Goal: Task Accomplishment & Management: Use online tool/utility

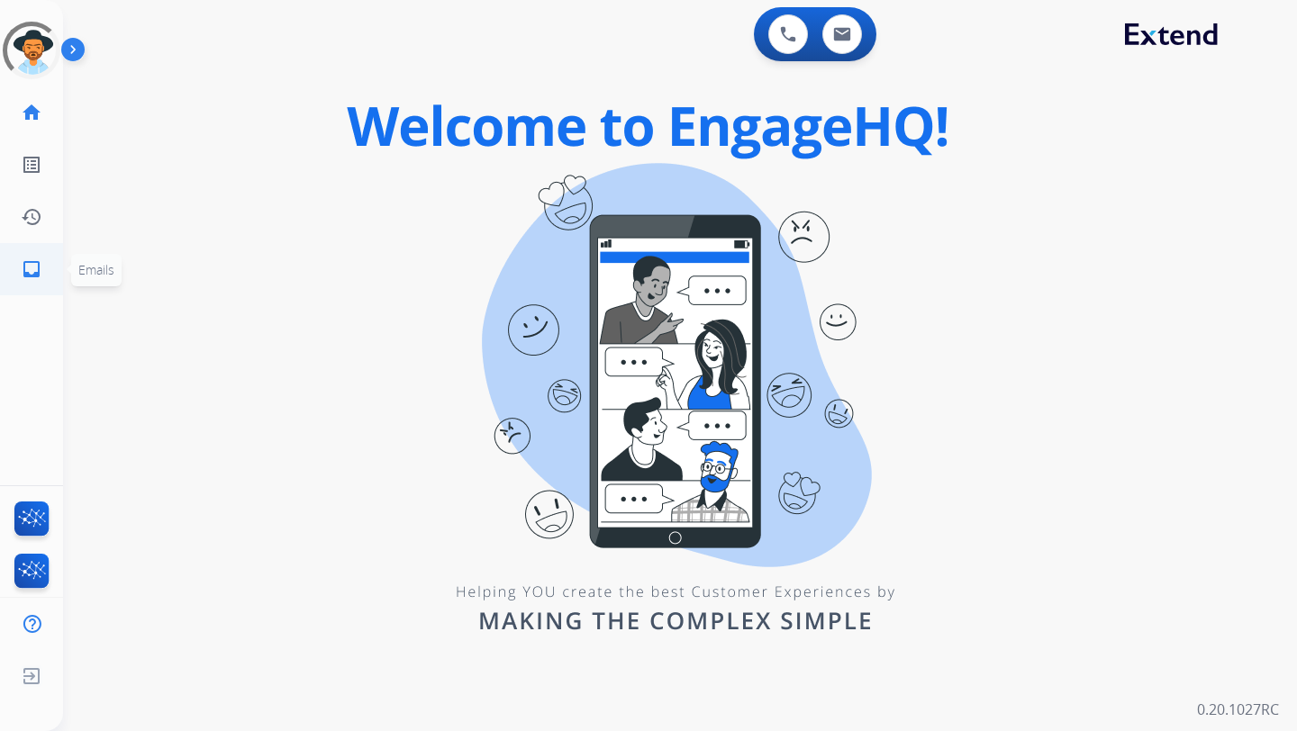
click at [30, 271] on mat-icon "inbox" at bounding box center [32, 269] width 22 height 22
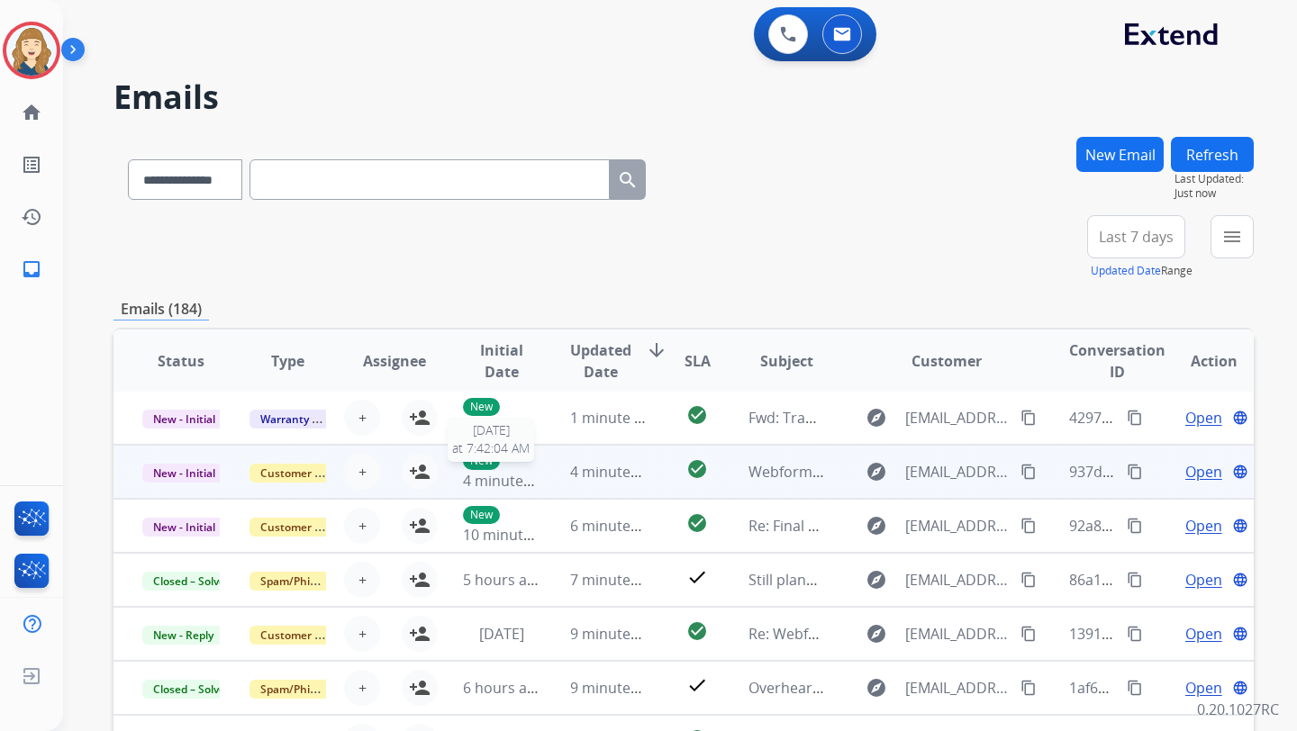
scroll to position [294, 0]
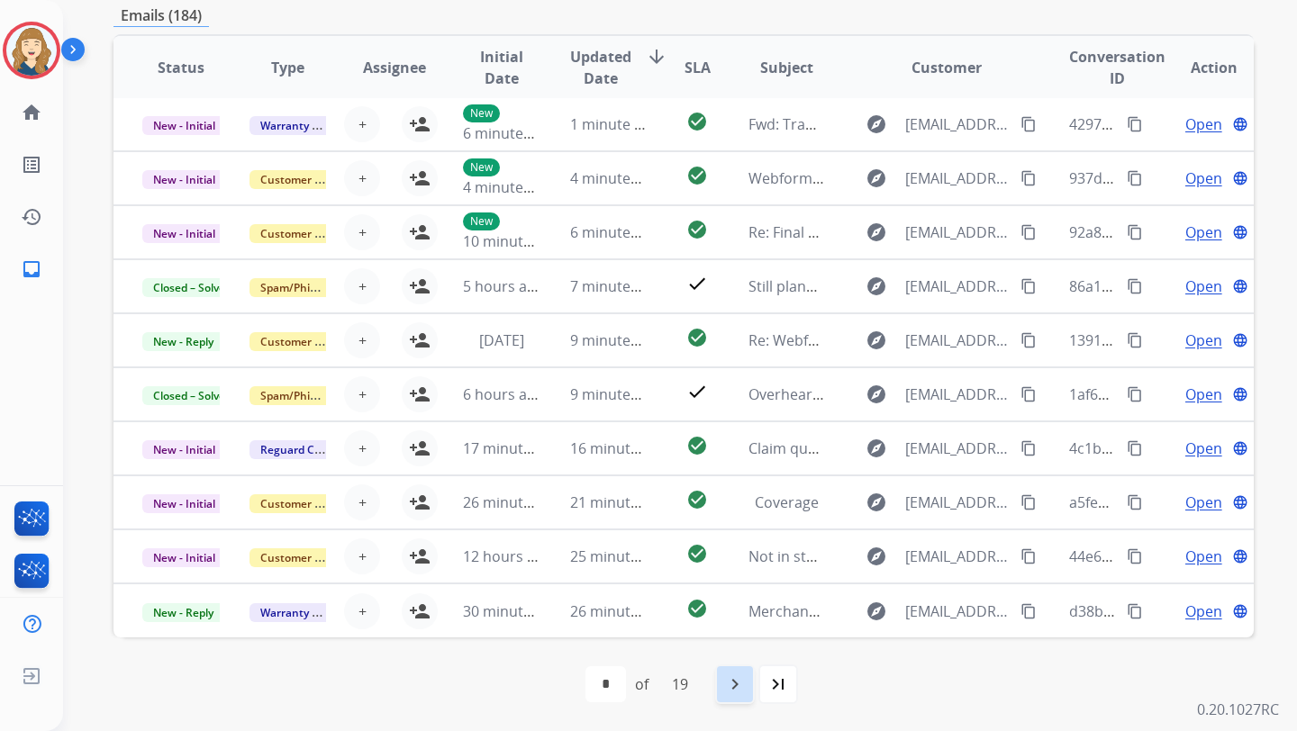
click at [737, 682] on mat-icon "navigate_next" at bounding box center [735, 685] width 22 height 22
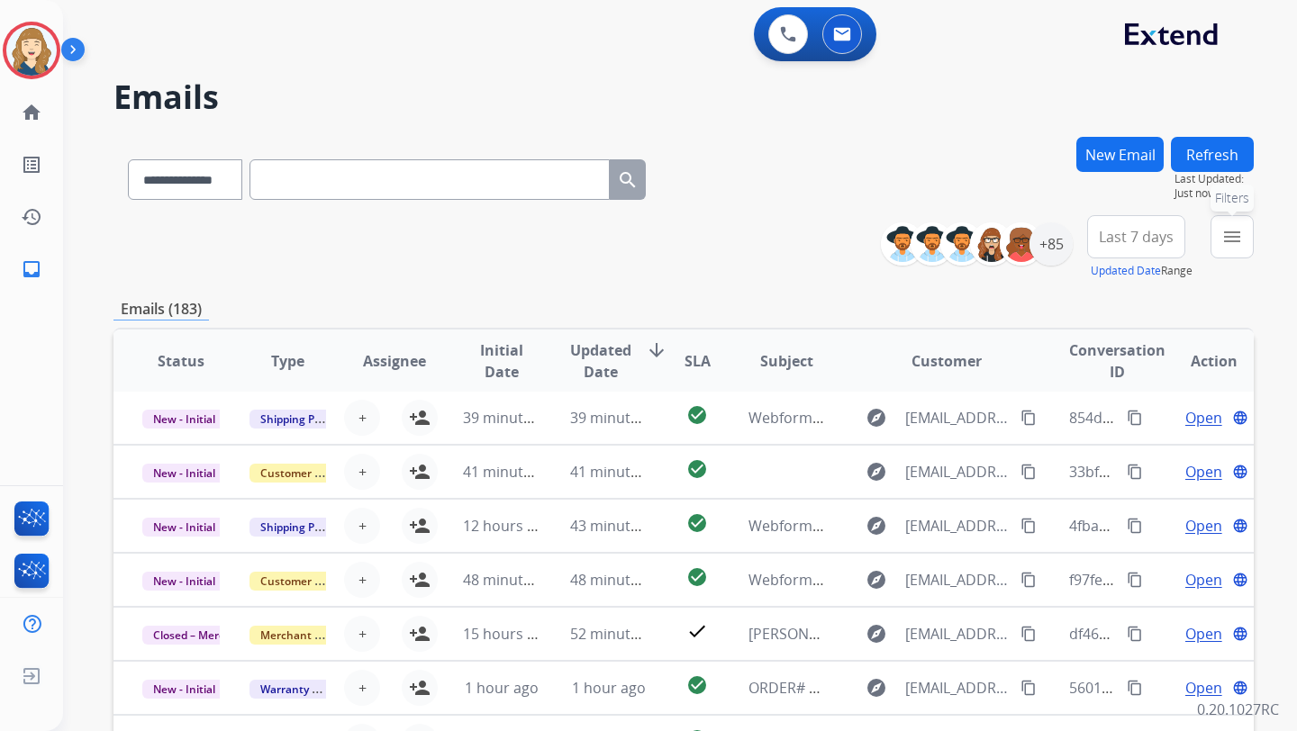
click at [1219, 237] on button "menu Filters" at bounding box center [1231, 236] width 43 height 43
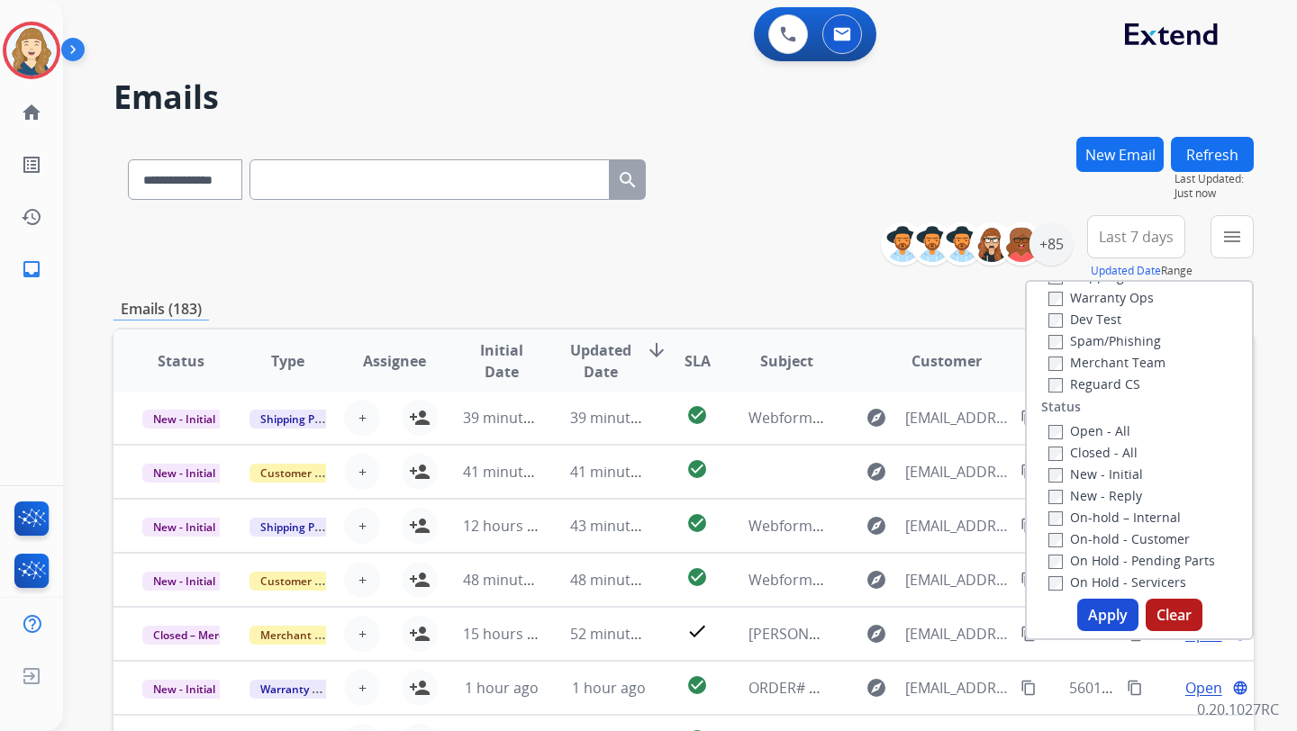
scroll to position [347, 0]
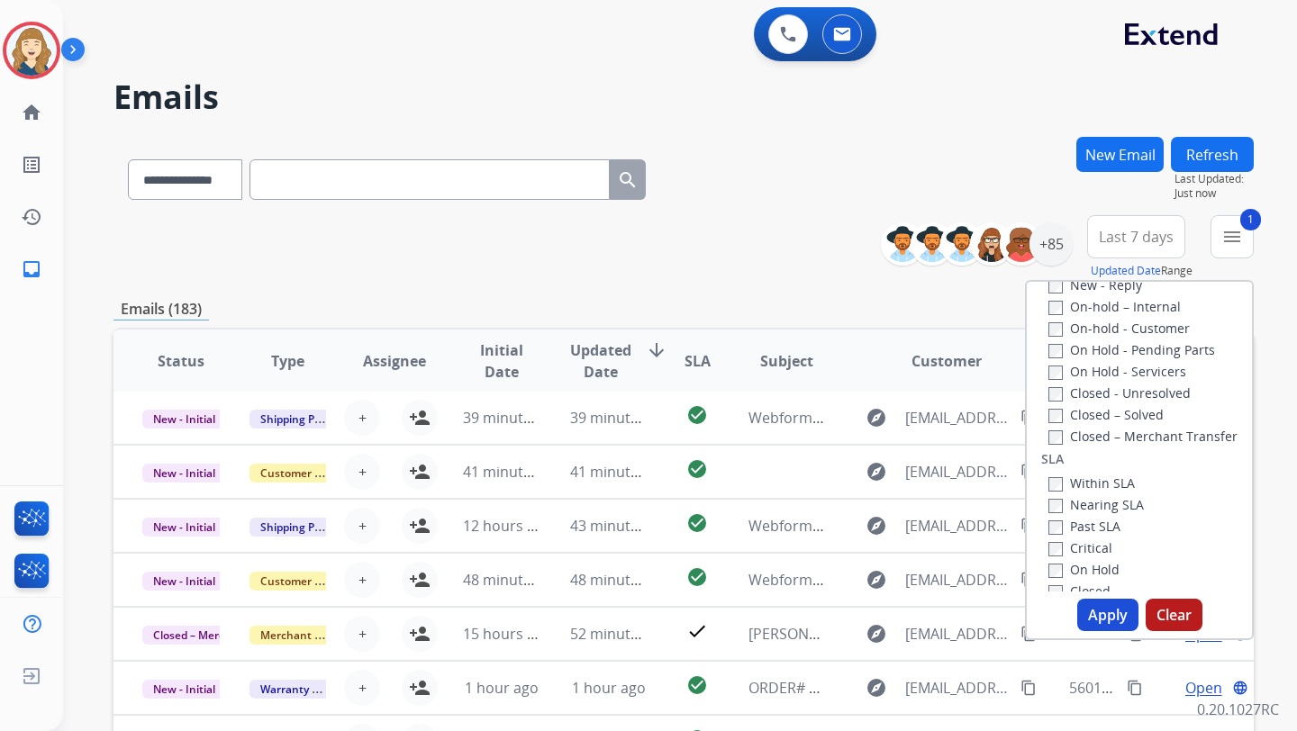
click at [1109, 622] on button "Apply" at bounding box center [1107, 615] width 61 height 32
select select "*"
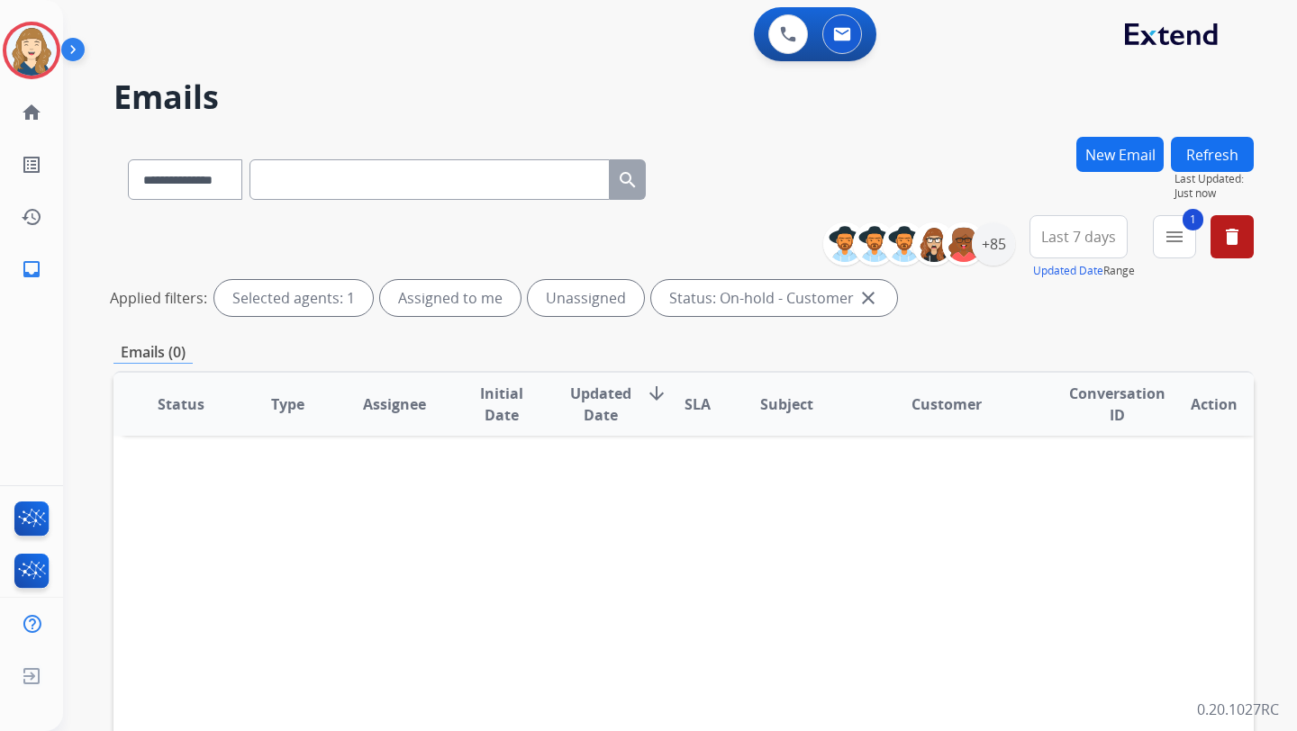
scroll to position [0, 0]
click at [990, 256] on div "+85" at bounding box center [993, 243] width 43 height 43
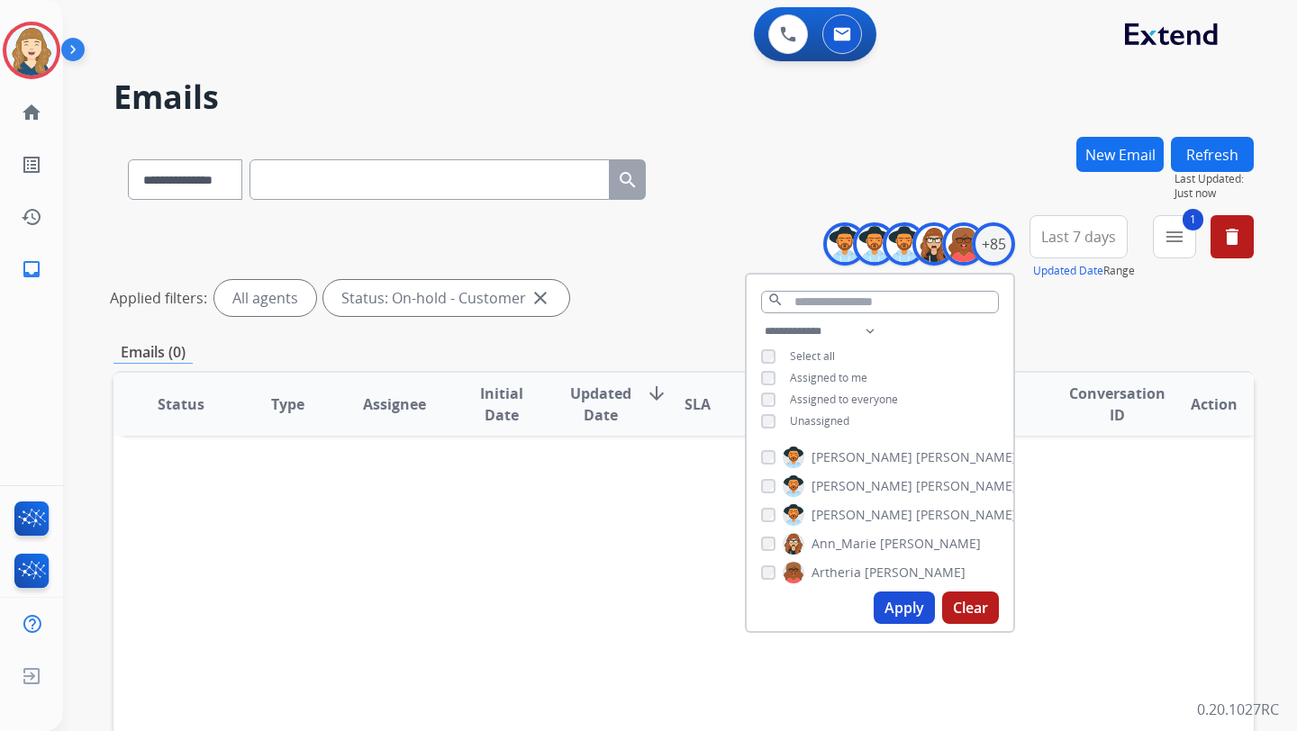
click at [917, 610] on button "Apply" at bounding box center [904, 608] width 61 height 32
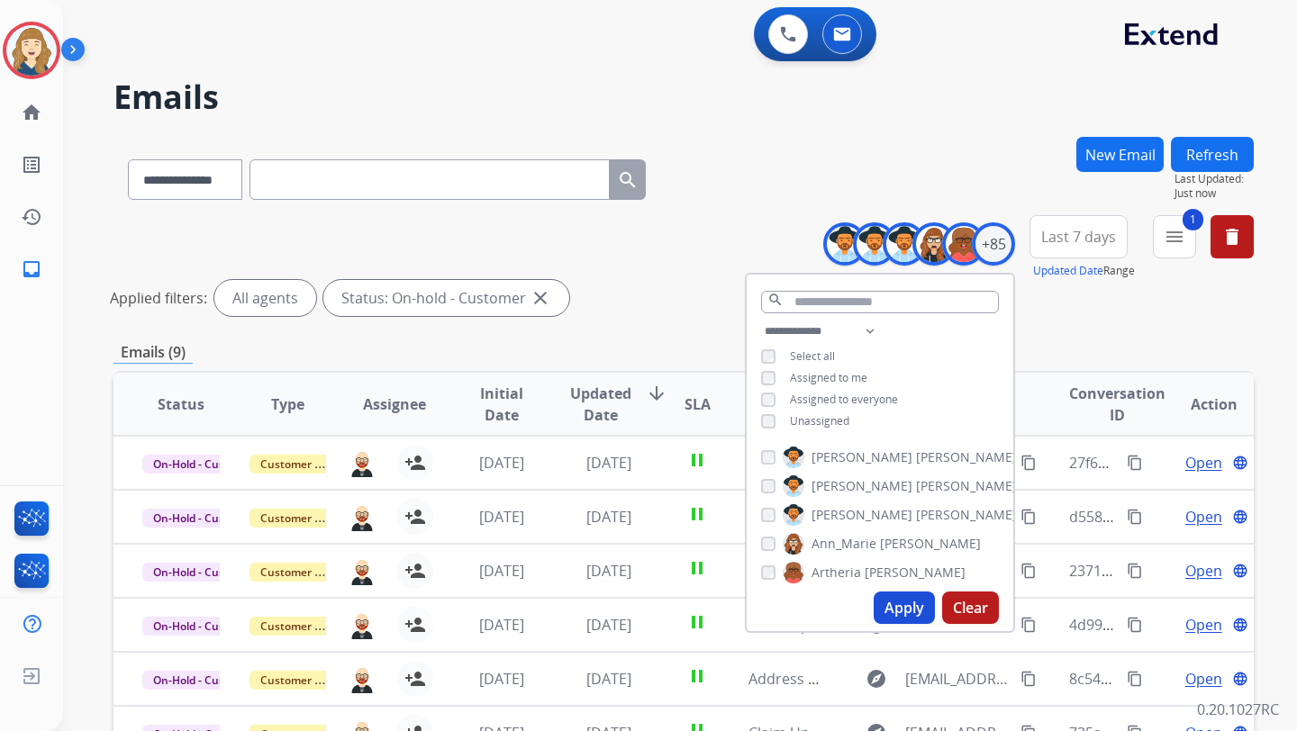
click at [733, 195] on div "**********" at bounding box center [683, 176] width 1140 height 78
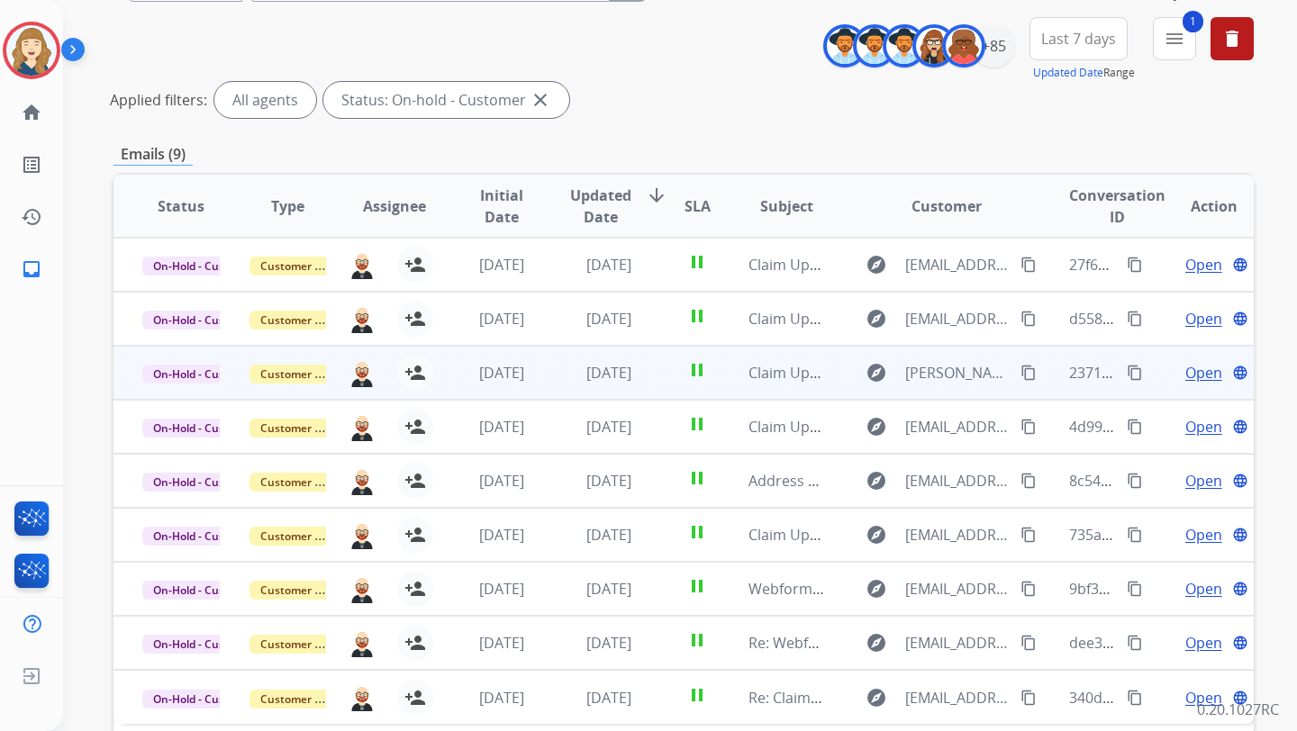
scroll to position [337, 0]
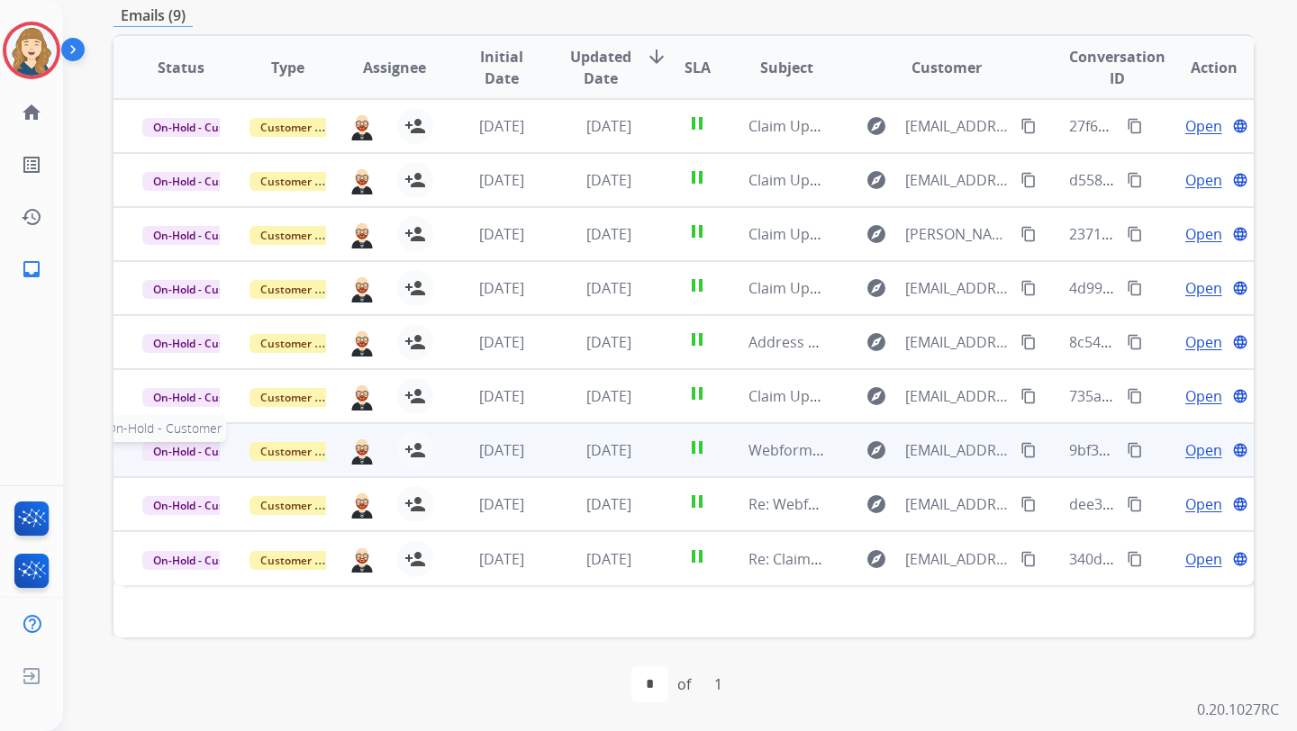
click at [177, 451] on span "On-Hold - Customer" at bounding box center [204, 451] width 124 height 19
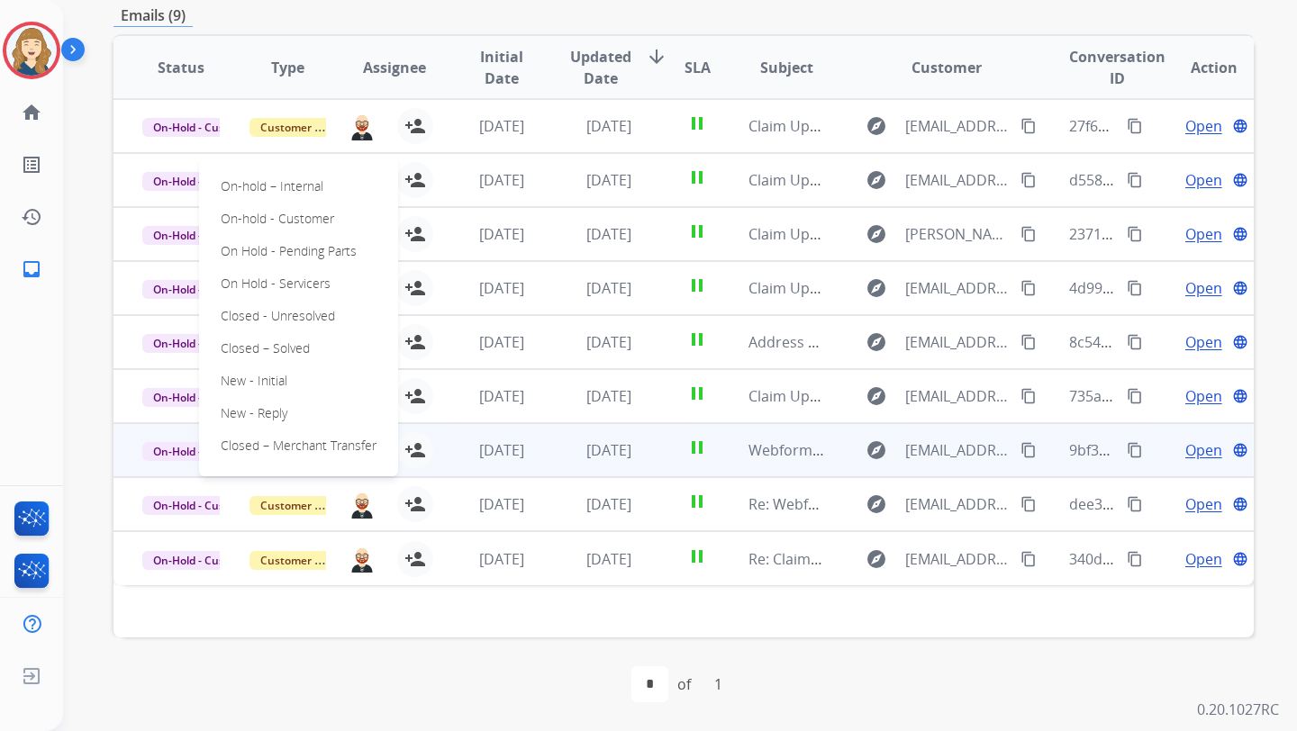
click at [298, 629] on div "Status Type Assignee Initial Date Updated Date arrow_downward SLA Subject Custo…" at bounding box center [683, 335] width 1140 height 603
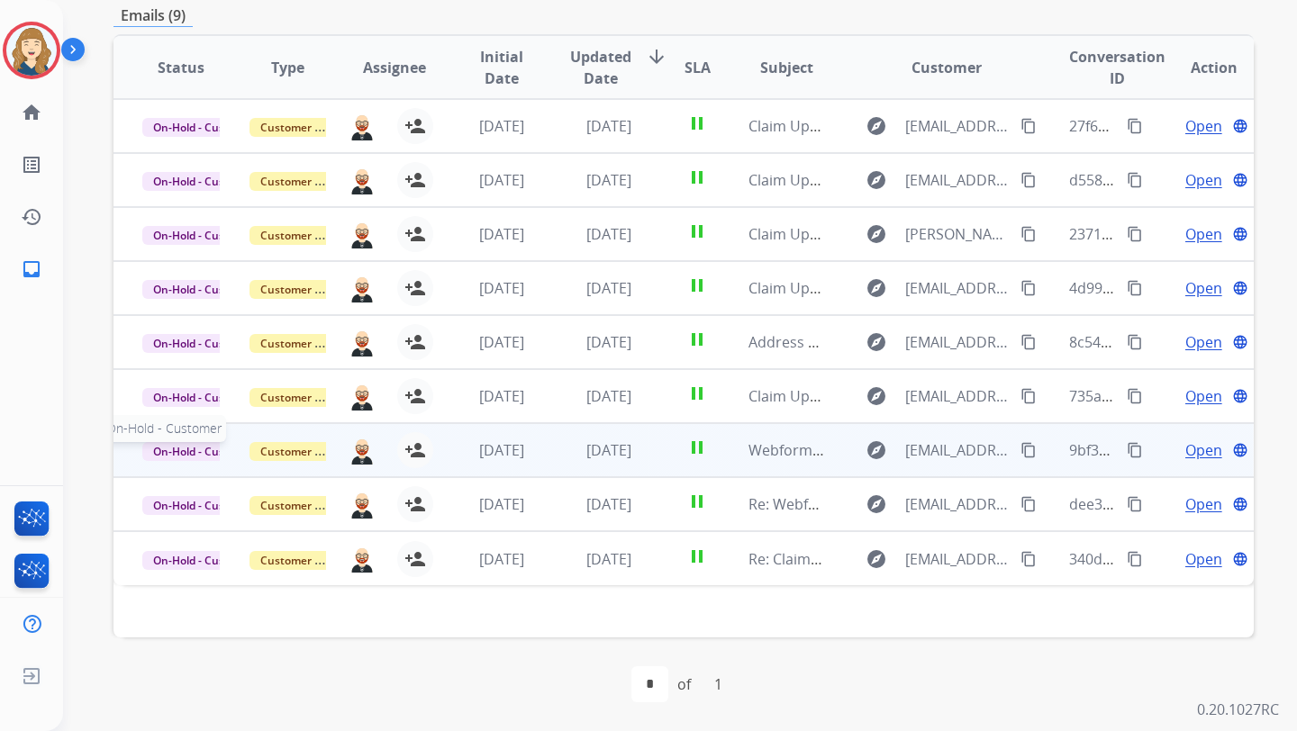
click at [202, 452] on span "On-Hold - Customer" at bounding box center [204, 451] width 124 height 19
